Goal: Browse casually

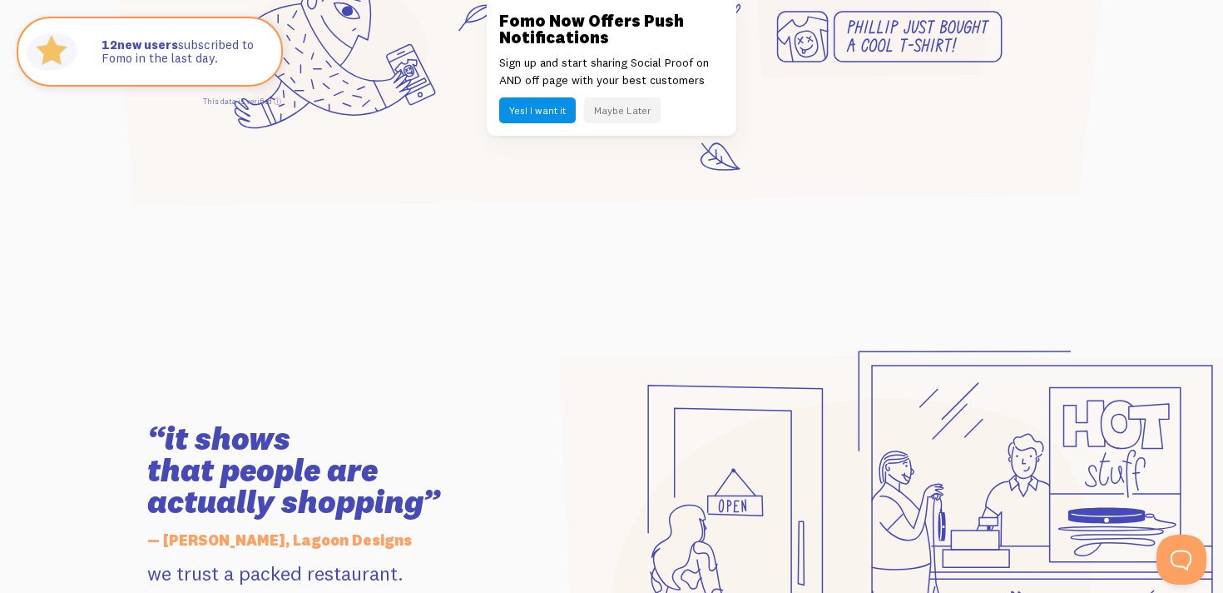
scroll to position [1287, 0]
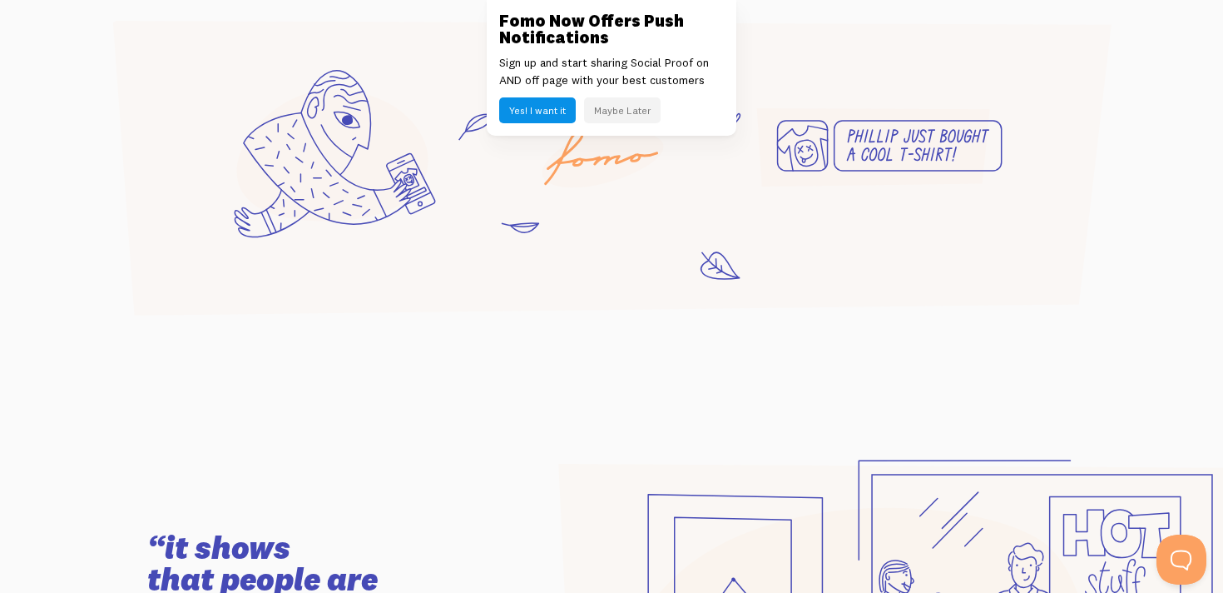
click at [628, 117] on button "Maybe Later" at bounding box center [622, 110] width 77 height 26
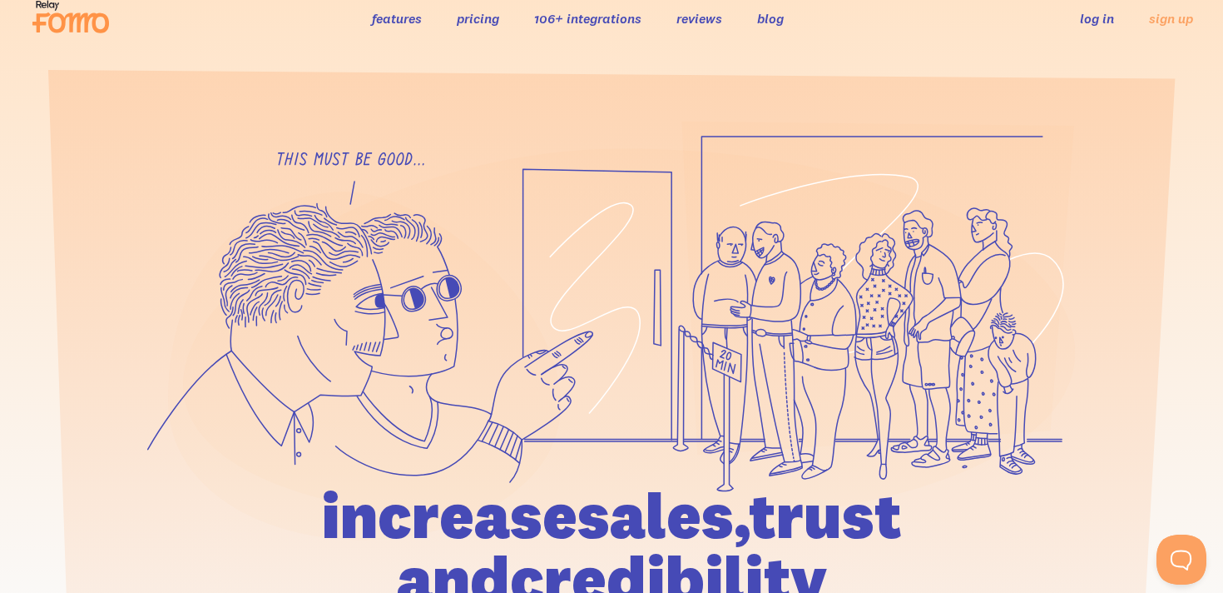
scroll to position [0, 0]
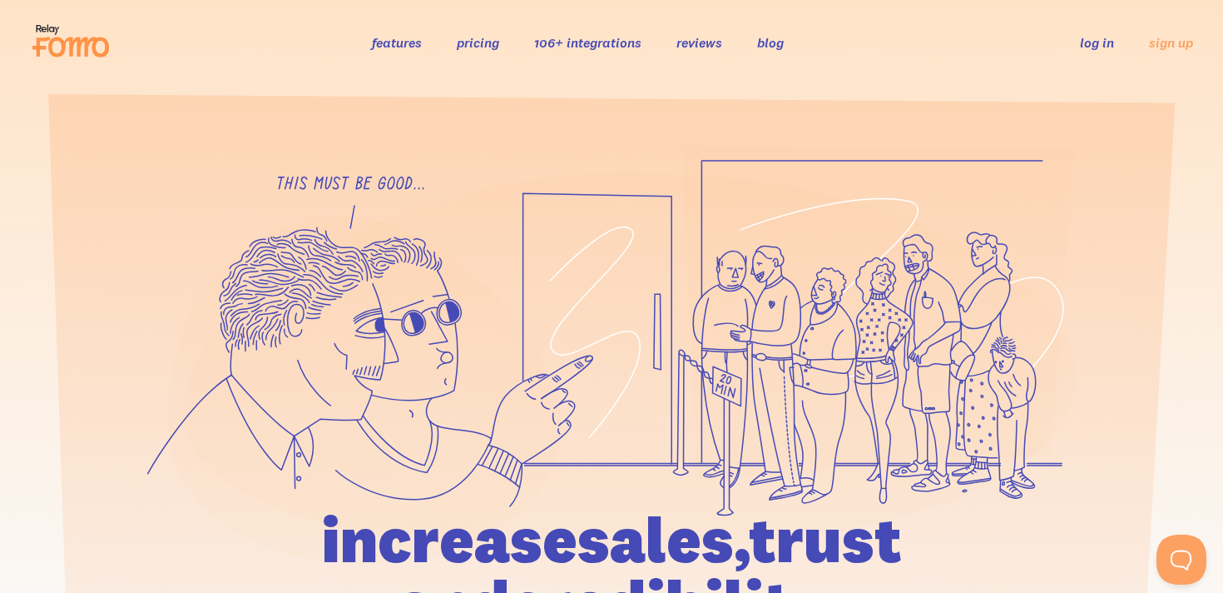
click at [94, 47] on icon at bounding box center [78, 47] width 61 height 20
click at [766, 41] on link "blog" at bounding box center [770, 42] width 27 height 17
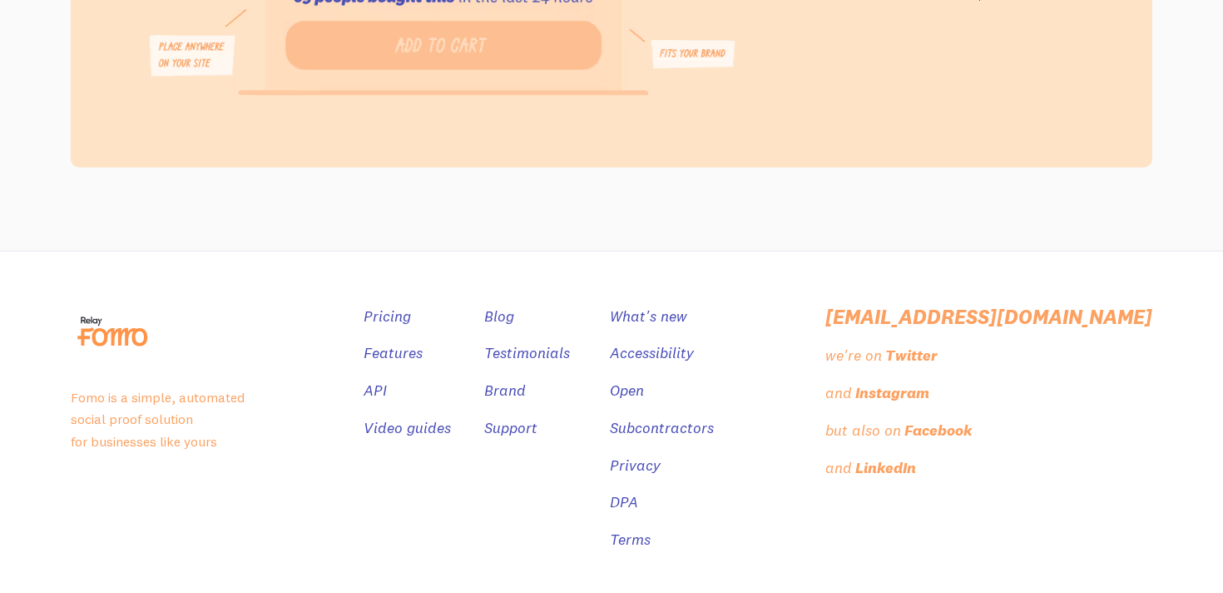
scroll to position [3191, 0]
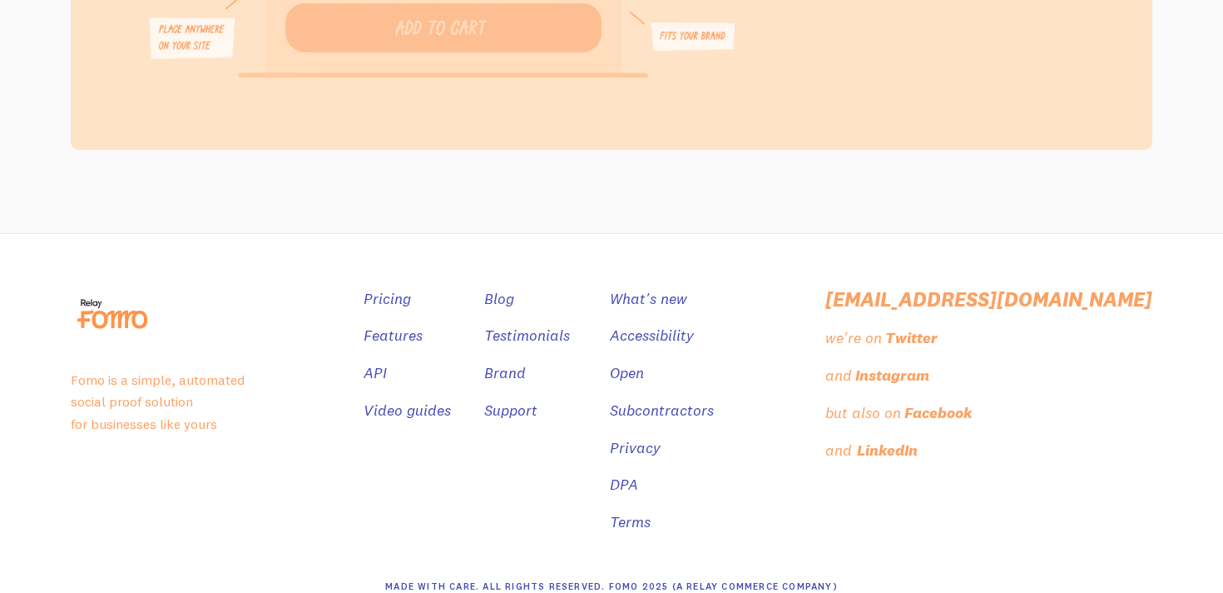
click at [918, 439] on div "LinkedIn" at bounding box center [887, 451] width 61 height 24
click at [931, 364] on div "Instagram" at bounding box center [894, 376] width 74 height 24
